Goal: Task Accomplishment & Management: Manage account settings

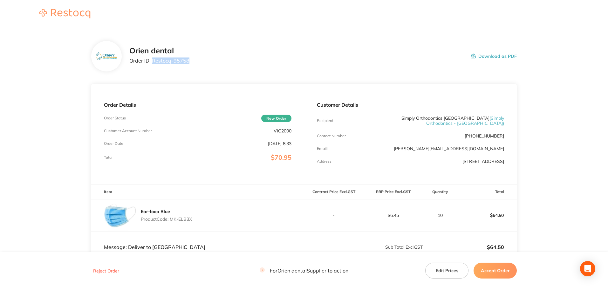
drag, startPoint x: 191, startPoint y: 63, endPoint x: 153, endPoint y: 65, distance: 38.5
click at [153, 65] on div "Orien dental Order ID: Restocq- 95758 Download as PDF" at bounding box center [322, 56] width 387 height 20
copy p "Restocq- 95758"
drag, startPoint x: 196, startPoint y: 219, endPoint x: 171, endPoint y: 220, distance: 24.8
click at [171, 220] on div "Ear-loop Blue Product Code: MK-ELB3X" at bounding box center [197, 215] width 213 height 32
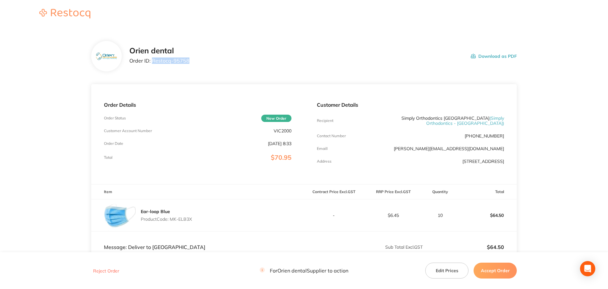
copy p "MK-ELB3X"
click at [495, 270] on button "Accept Order" at bounding box center [494, 271] width 43 height 16
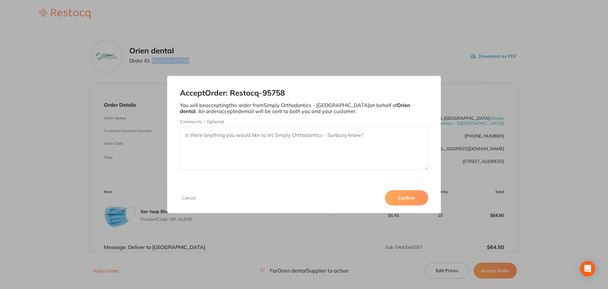
click at [402, 195] on button "Confirm" at bounding box center [406, 197] width 43 height 15
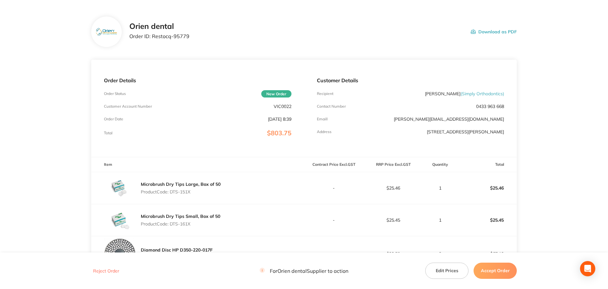
scroll to position [100, 0]
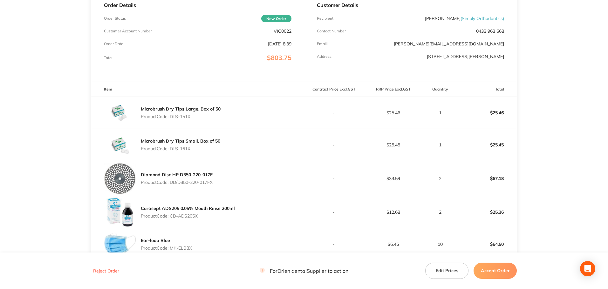
drag, startPoint x: 192, startPoint y: 118, endPoint x: 171, endPoint y: 118, distance: 21.3
click at [171, 118] on p "Product Code: DTS-151X" at bounding box center [181, 116] width 80 height 5
copy p "DTS-151X"
drag, startPoint x: 197, startPoint y: 151, endPoint x: 170, endPoint y: 149, distance: 26.5
click at [170, 149] on div "Microbrush Dry Tips Small, Box of 50 Product Code: DTS-161X" at bounding box center [180, 145] width 79 height 18
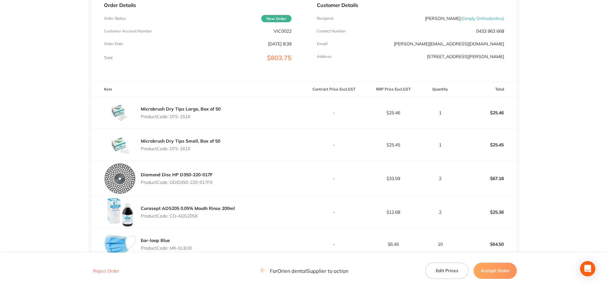
copy p "DTS-161X"
drag, startPoint x: 215, startPoint y: 181, endPoint x: 172, endPoint y: 183, distance: 43.6
click at [172, 183] on div "Diamond Disc HP D350-220-017F Product Code: DD/D350-220-017FX" at bounding box center [197, 178] width 213 height 35
copy p "DD/D350-220-017FX"
drag, startPoint x: 208, startPoint y: 214, endPoint x: 170, endPoint y: 212, distance: 37.5
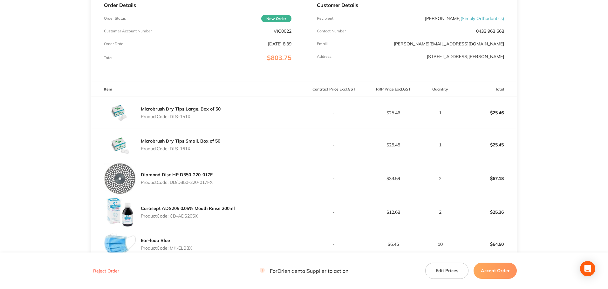
click at [170, 212] on div "Curasept ADS205 0.05% Mouth Rinse 200ml Product Code: CD-ADS205X" at bounding box center [188, 212] width 94 height 18
copy p "CD-ADS205X"
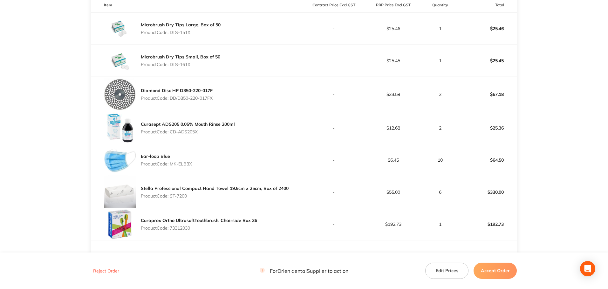
scroll to position [195, 0]
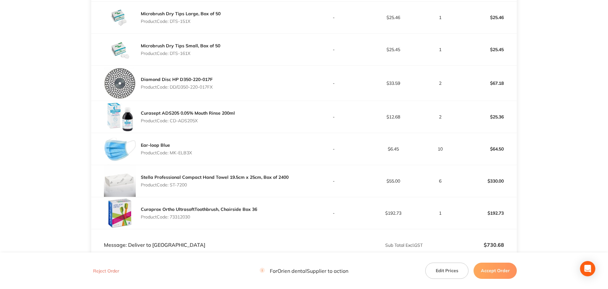
drag, startPoint x: 195, startPoint y: 156, endPoint x: 172, endPoint y: 152, distance: 24.1
click at [172, 152] on div "Ear-loop Blue Product Code: MK-ELB3X" at bounding box center [197, 149] width 213 height 32
copy p "MK-ELB3X"
drag, startPoint x: 192, startPoint y: 184, endPoint x: 170, endPoint y: 186, distance: 21.3
click at [170, 186] on p "Product Code: ST-7200" at bounding box center [215, 184] width 148 height 5
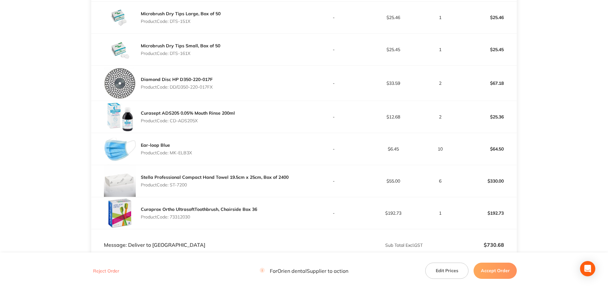
copy p "ST-7200"
drag, startPoint x: 197, startPoint y: 219, endPoint x: 171, endPoint y: 214, distance: 26.1
click at [171, 214] on p "Product Code: 73312030" at bounding box center [199, 216] width 116 height 5
copy p "73312030"
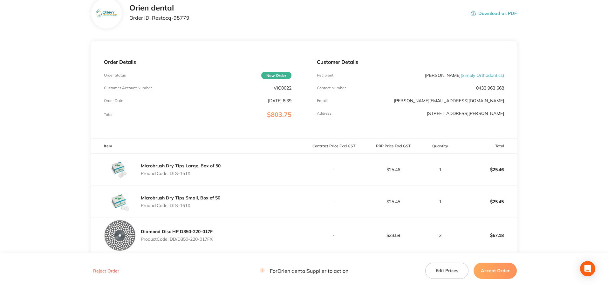
scroll to position [36, 0]
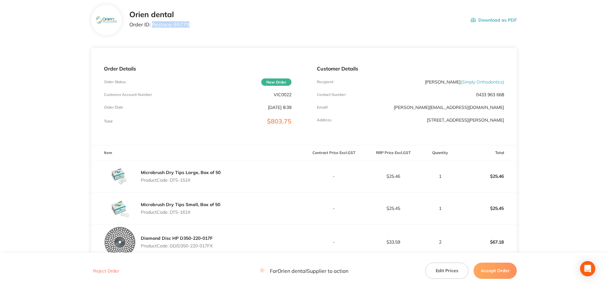
drag, startPoint x: 188, startPoint y: 24, endPoint x: 153, endPoint y: 24, distance: 35.3
click at [152, 25] on div "Orien dental Order ID: Restocq- 95779 Download as PDF" at bounding box center [322, 20] width 387 height 20
copy p "Restocq- 95779"
click at [501, 271] on button "Accept Order" at bounding box center [494, 271] width 43 height 16
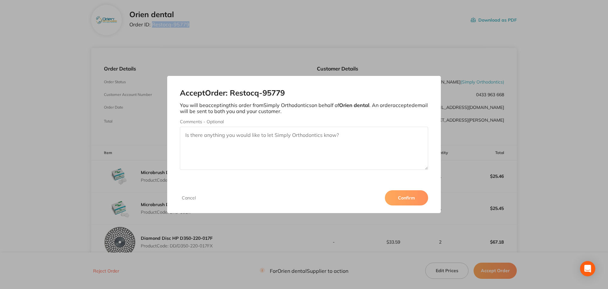
click at [413, 201] on button "Confirm" at bounding box center [406, 197] width 43 height 15
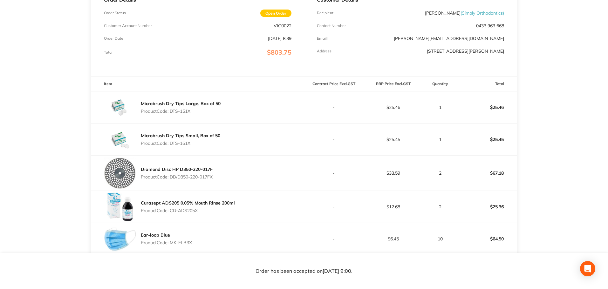
scroll to position [290, 0]
